Goal: Navigation & Orientation: Find specific page/section

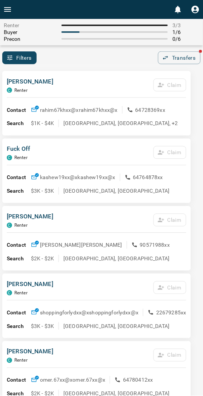
drag, startPoint x: 69, startPoint y: 84, endPoint x: 10, endPoint y: 88, distance: 58.7
click at [67, 85] on div "[PERSON_NAME] C Renter Claim" at bounding box center [97, 87] width 180 height 20
click at [99, 56] on div "Filters 0 Transfers" at bounding box center [101, 57] width 203 height 13
click at [60, 73] on div "[PERSON_NAME] C Renter Claim Contact rahim67khxx@x rahim67khxx@x 64728369xx Sea…" at bounding box center [96, 103] width 189 height 65
click at [77, 71] on div "[PERSON_NAME] C Renter Claim Contact rahim67khxx@x rahim67khxx@x 64728369xx Sea…" at bounding box center [96, 103] width 189 height 65
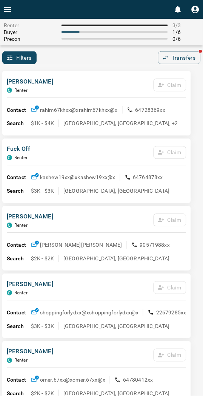
click at [70, 85] on div "[PERSON_NAME] C Renter Claim" at bounding box center [97, 87] width 180 height 20
click at [119, 60] on div "Filters 0 Transfers" at bounding box center [101, 57] width 203 height 13
click at [116, 63] on div "Filters 0 Transfers" at bounding box center [101, 57] width 203 height 13
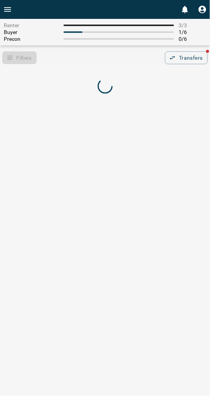
click at [122, 54] on div "Filters 0 Transfers" at bounding box center [105, 57] width 210 height 13
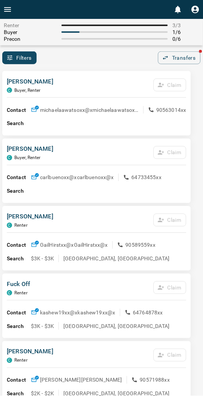
click at [120, 55] on div "Filters 0 Transfers" at bounding box center [101, 57] width 203 height 13
click at [77, 58] on div "Filters 0 Transfers" at bounding box center [101, 57] width 203 height 13
